Goal: Information Seeking & Learning: Find specific fact

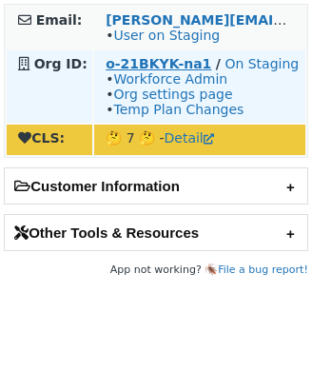
click at [164, 70] on strong "o-21BKYK-na1" at bounding box center [159, 63] width 106 height 15
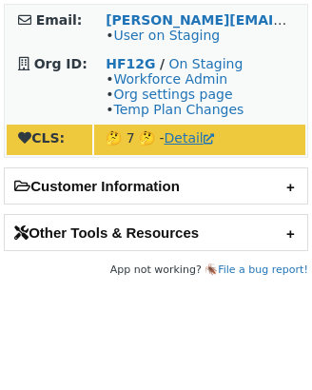
click at [192, 138] on link "Detail" at bounding box center [188, 137] width 49 height 15
